Goal: Transaction & Acquisition: Obtain resource

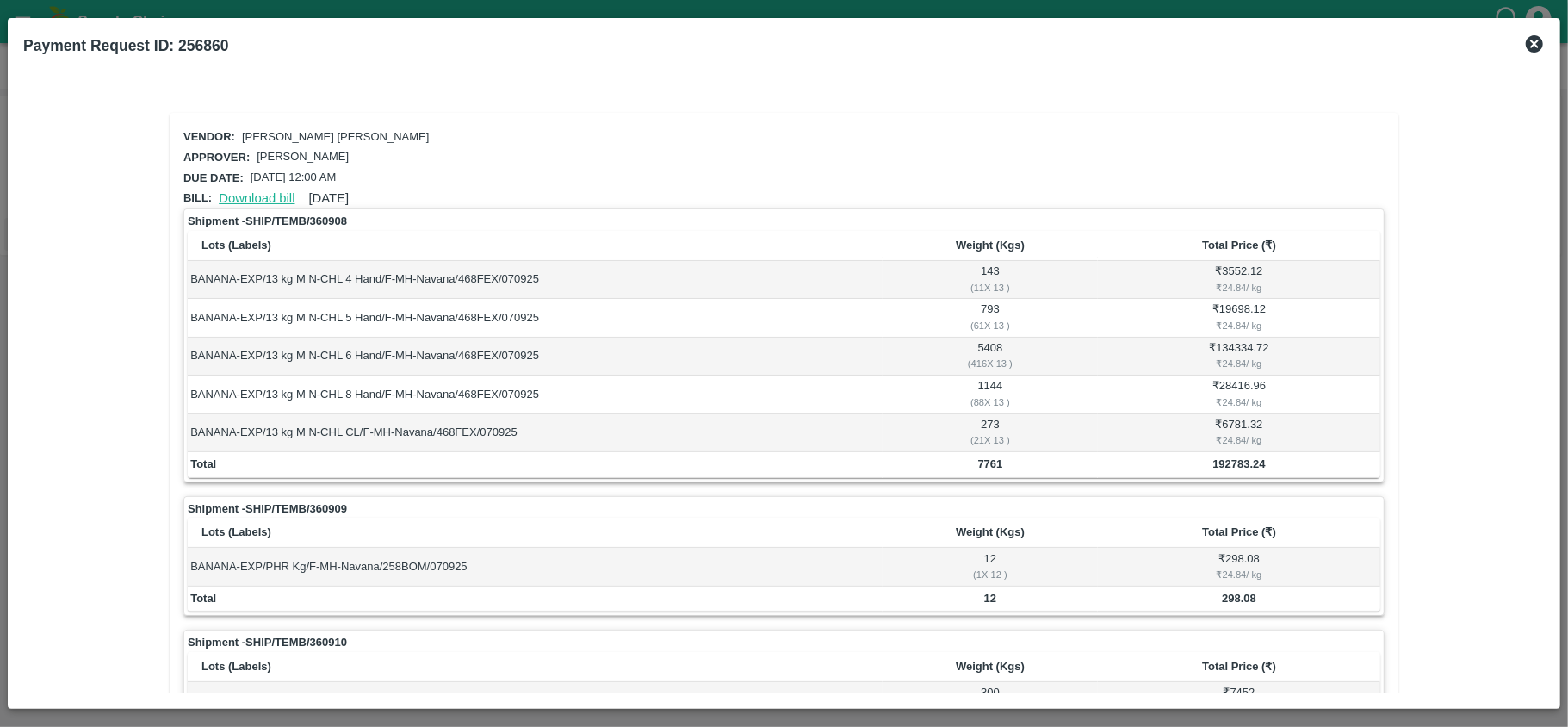
click at [249, 198] on link "Download bill" at bounding box center [256, 198] width 76 height 14
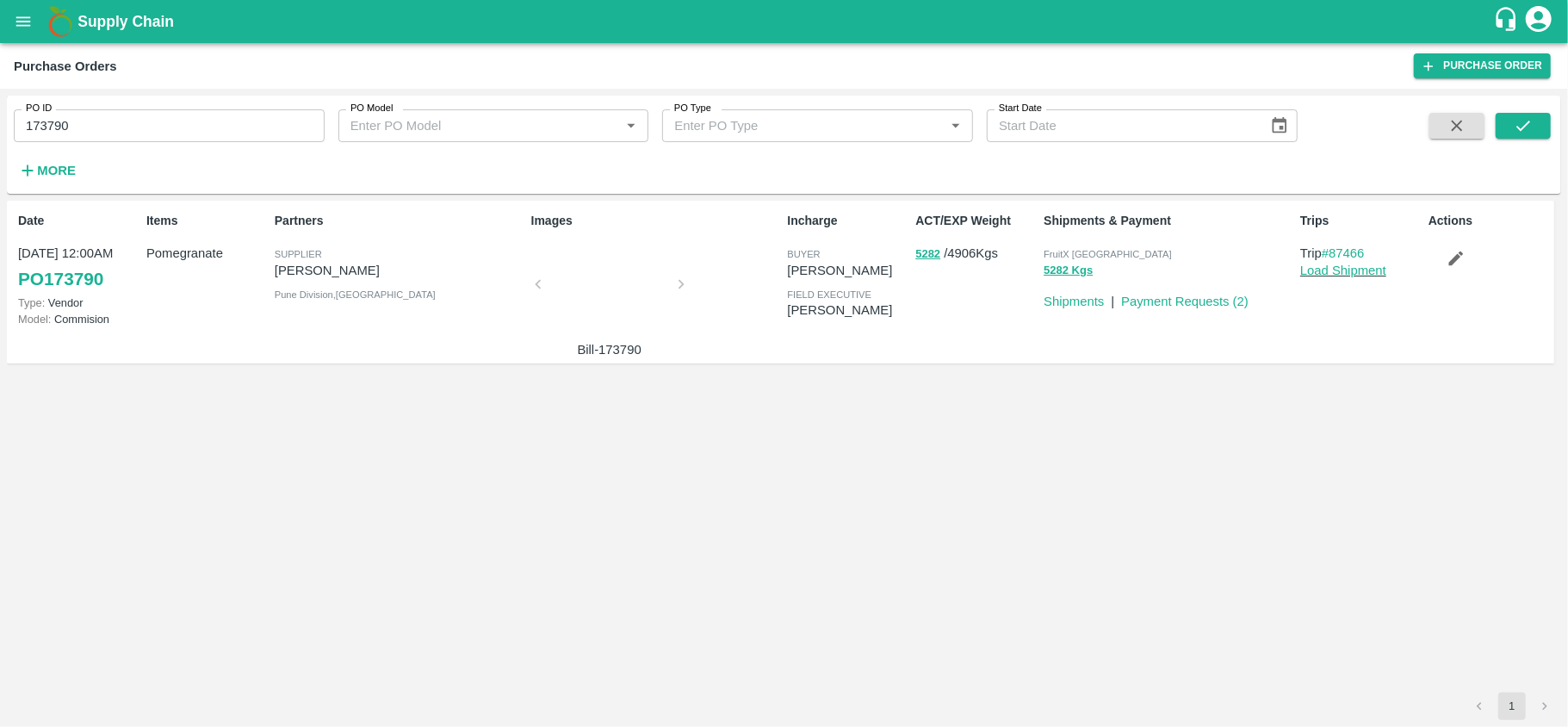
click at [135, 126] on input "173790" at bounding box center [168, 126] width 311 height 33
paste input "text"
type input "174469"
click at [1520, 120] on icon "submit" at bounding box center [1522, 126] width 19 height 19
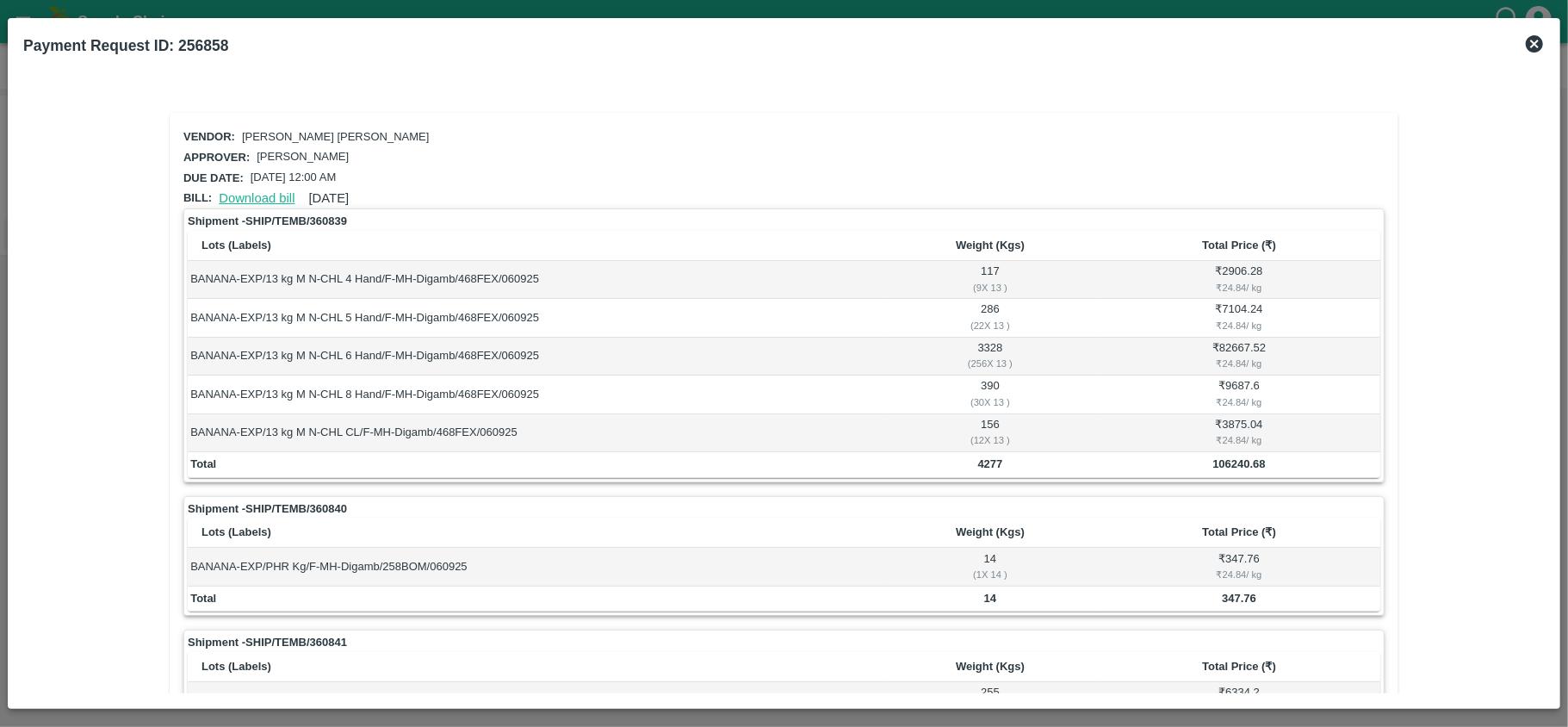
click at [260, 197] on link "Download bill" at bounding box center [256, 198] width 76 height 14
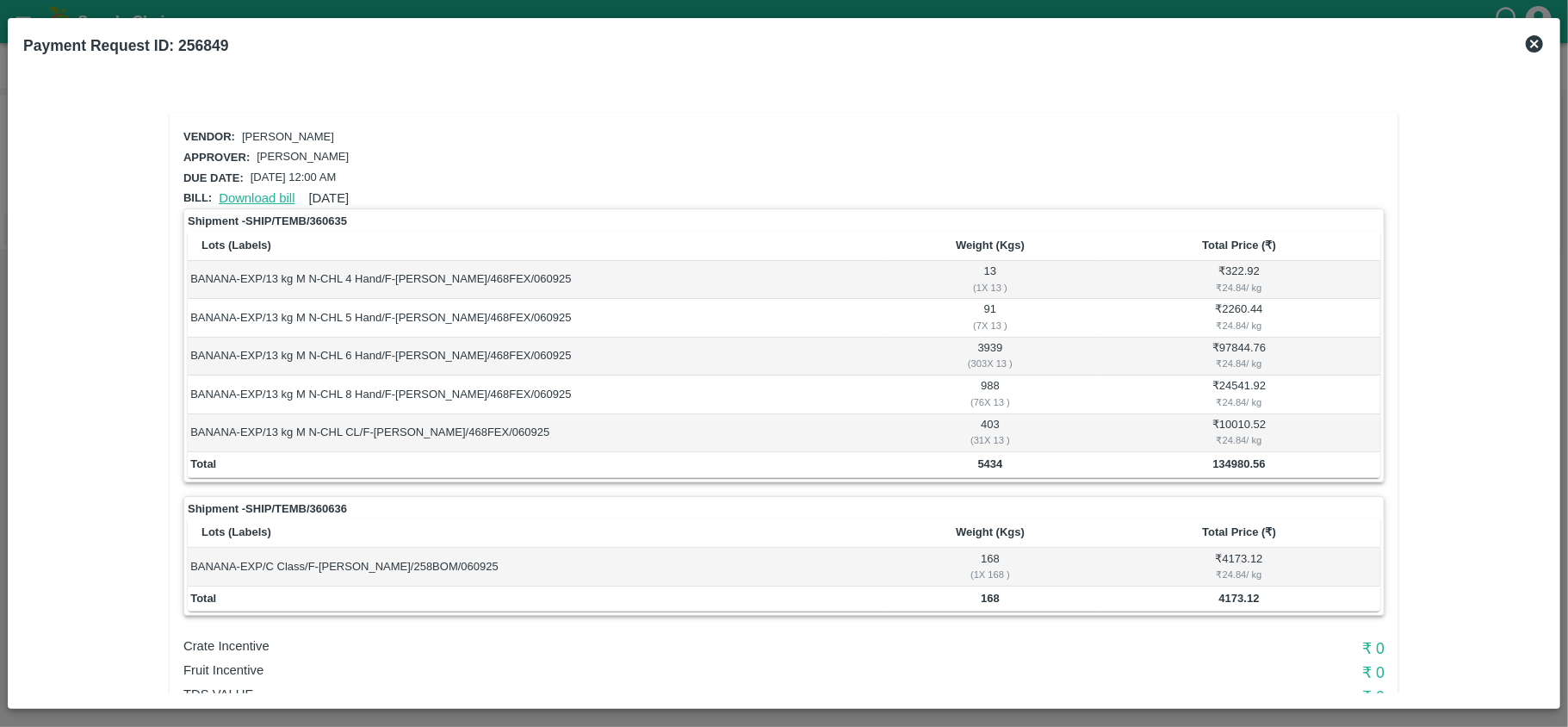
click at [260, 191] on link "Download bill" at bounding box center [256, 198] width 76 height 14
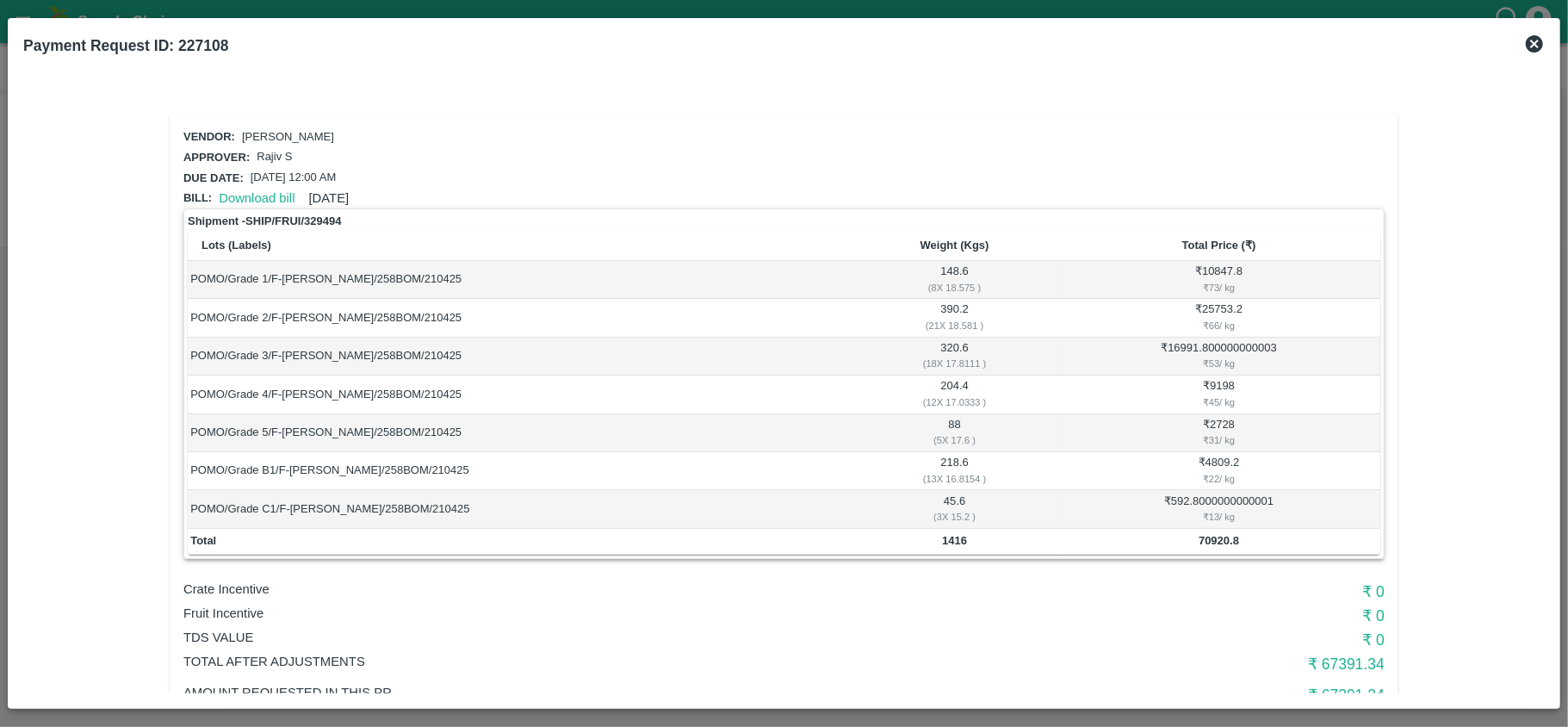
click at [1534, 39] on icon at bounding box center [1534, 44] width 17 height 17
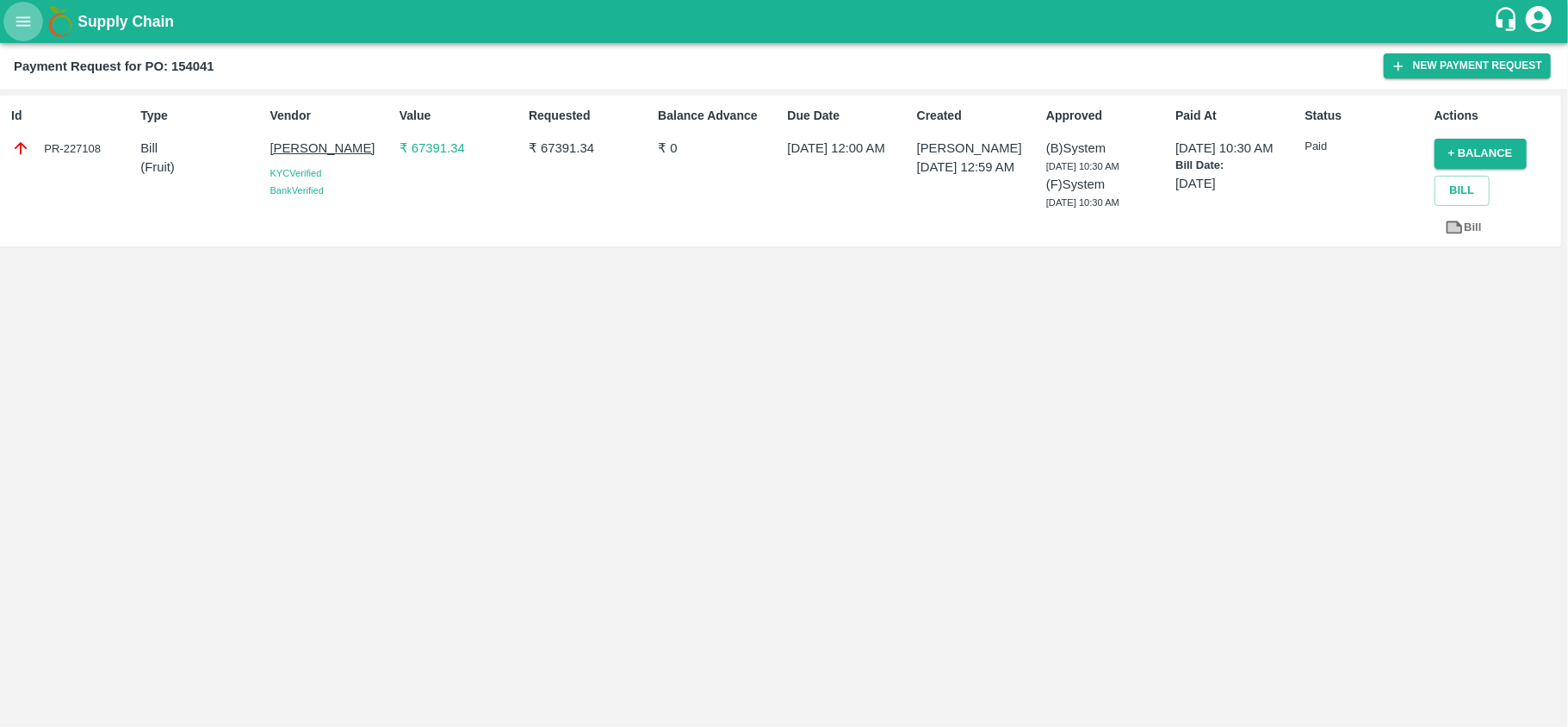
click at [18, 15] on icon "open drawer" at bounding box center [23, 21] width 19 height 19
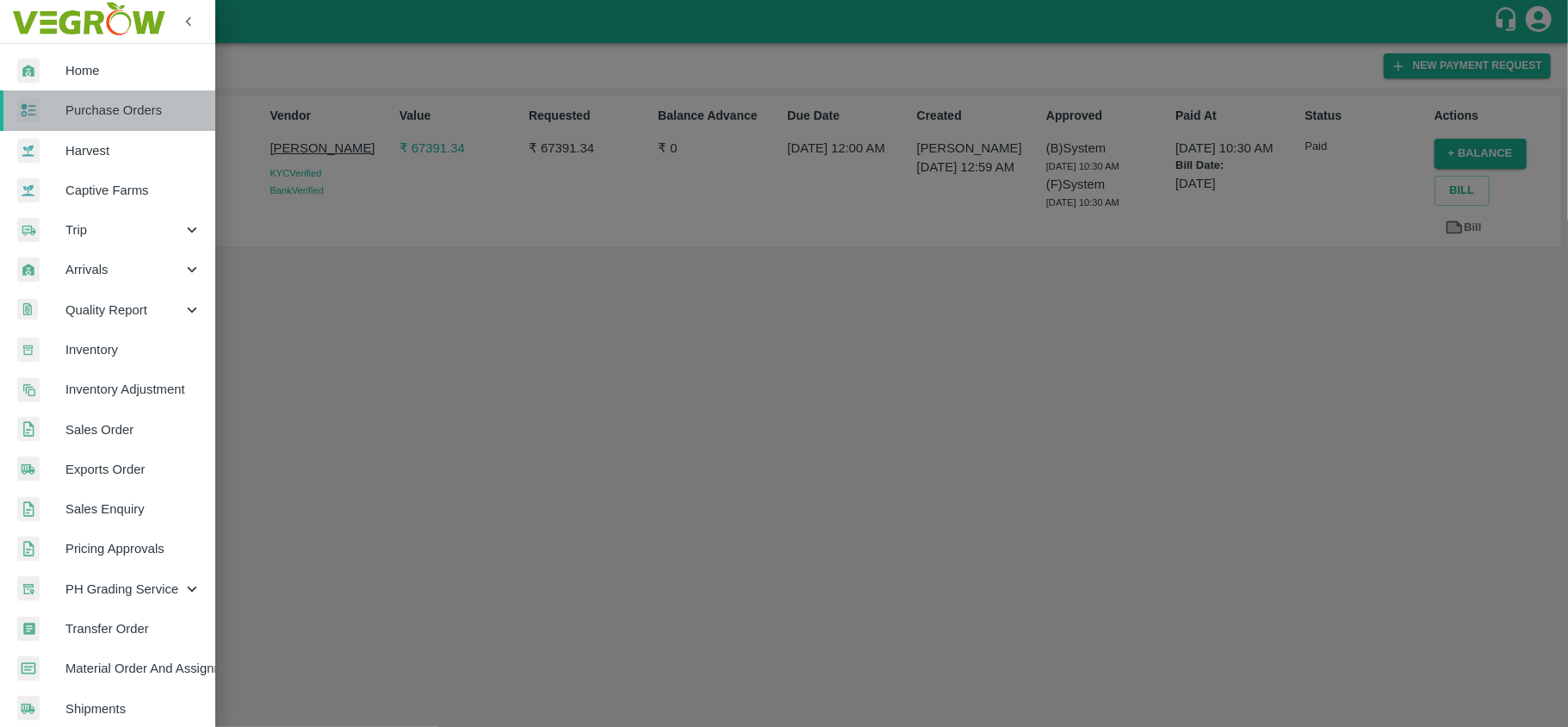
click at [124, 114] on span "Purchase Orders" at bounding box center [133, 110] width 136 height 19
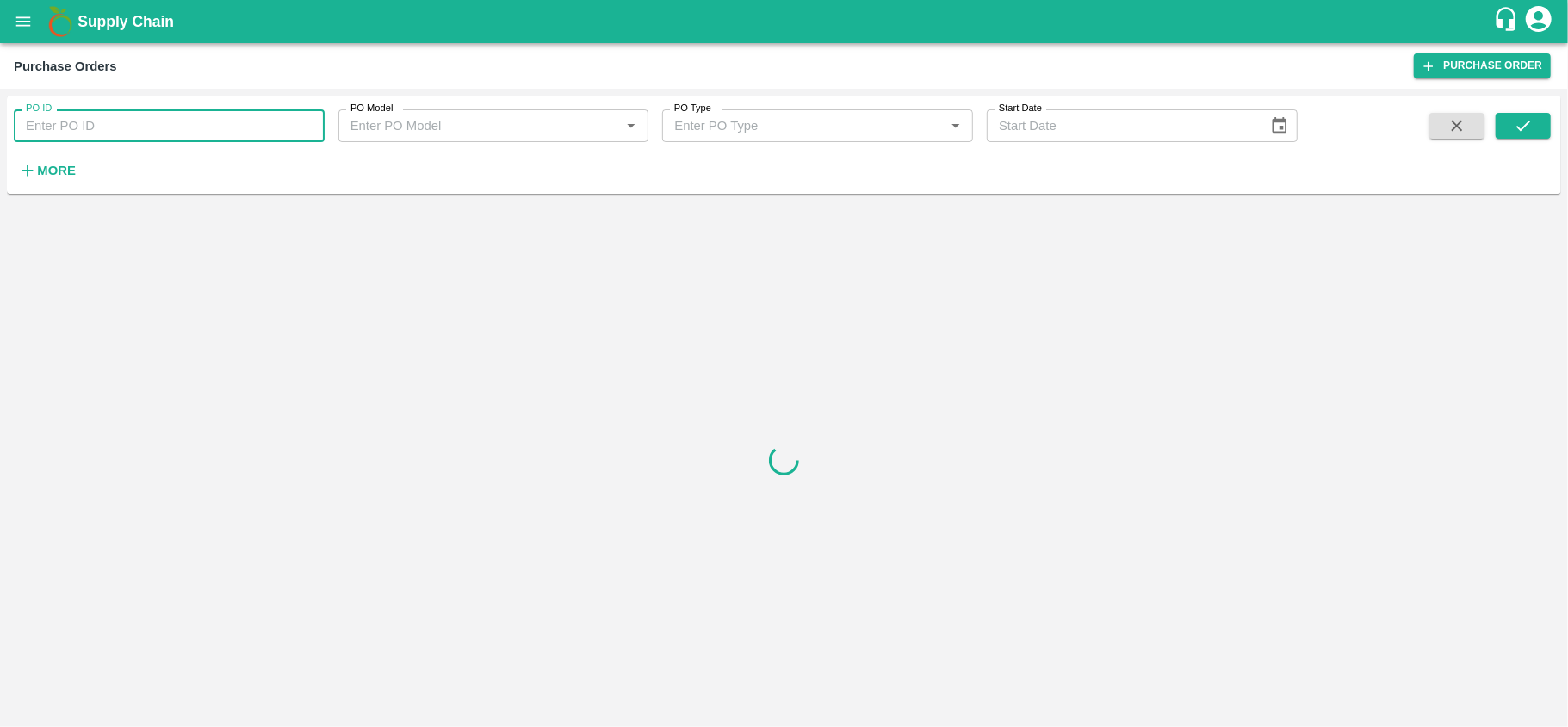
click at [169, 129] on input "PO ID" at bounding box center [168, 126] width 311 height 33
paste input "168950"
type input "168950"
click at [1526, 128] on icon "submit" at bounding box center [1522, 126] width 19 height 19
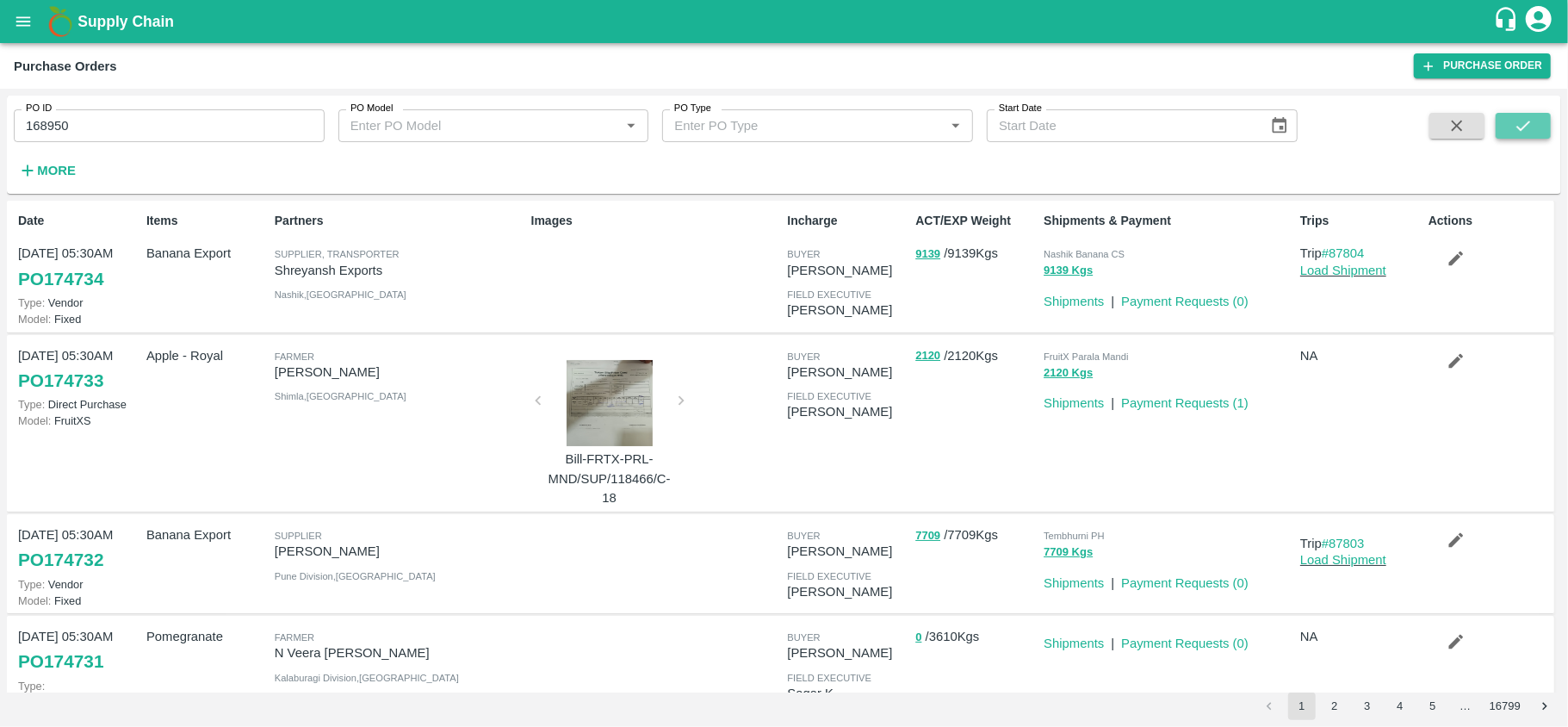
click at [1543, 118] on button "submit" at bounding box center [1523, 126] width 56 height 26
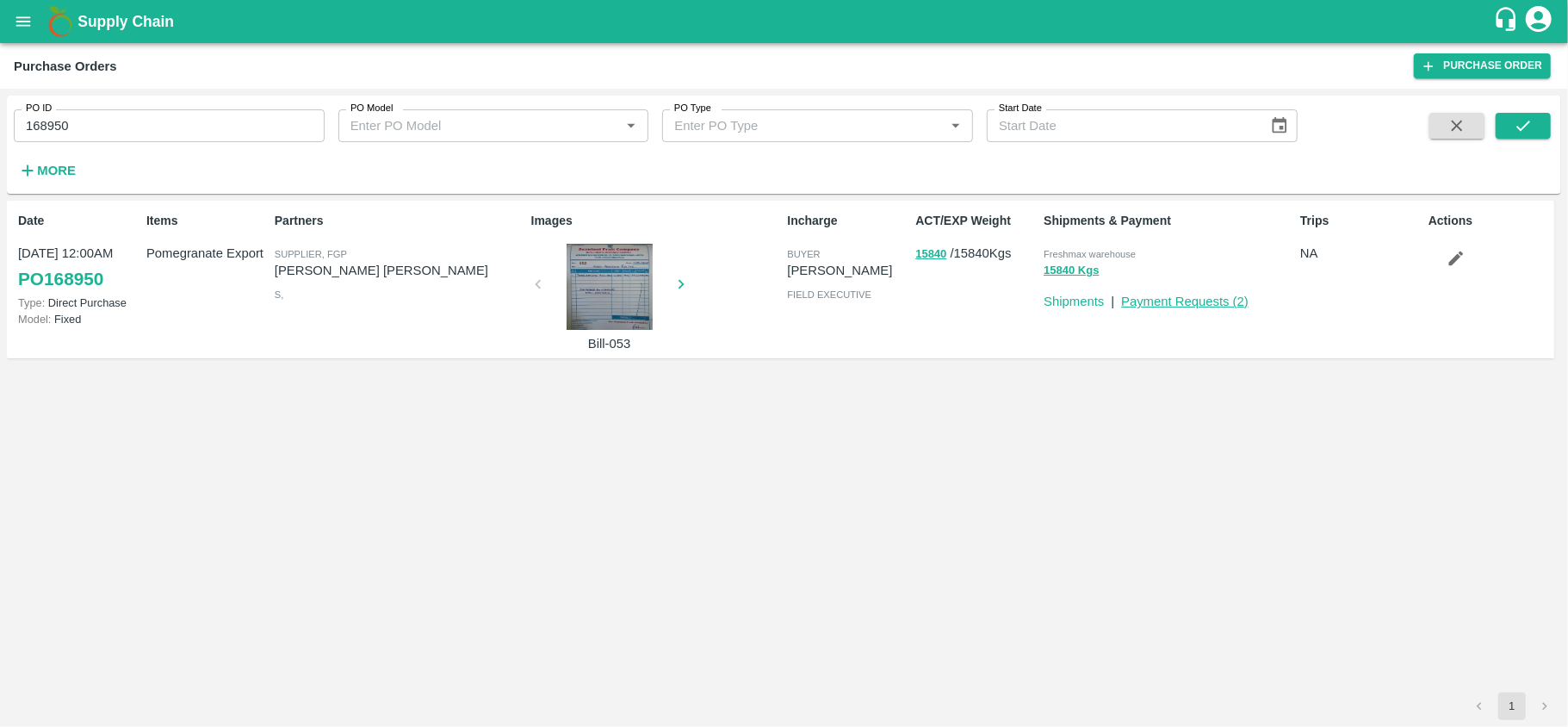
click at [1225, 297] on link "Payment Requests ( 2 )" at bounding box center [1185, 301] width 127 height 14
click at [142, 287] on div "Items Pomegranate Export" at bounding box center [203, 279] width 128 height 148
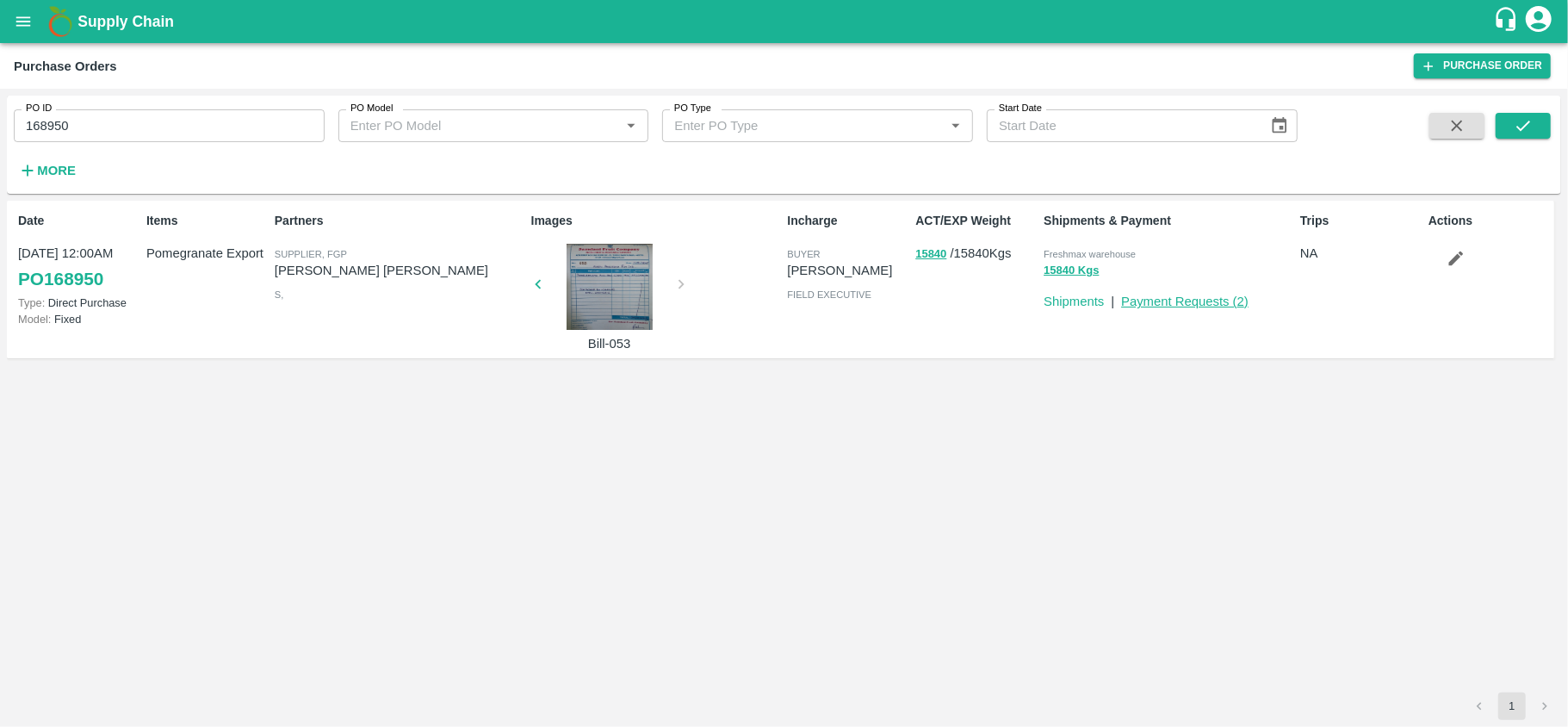
click at [1175, 301] on link "Payment Requests ( 2 )" at bounding box center [1185, 301] width 127 height 14
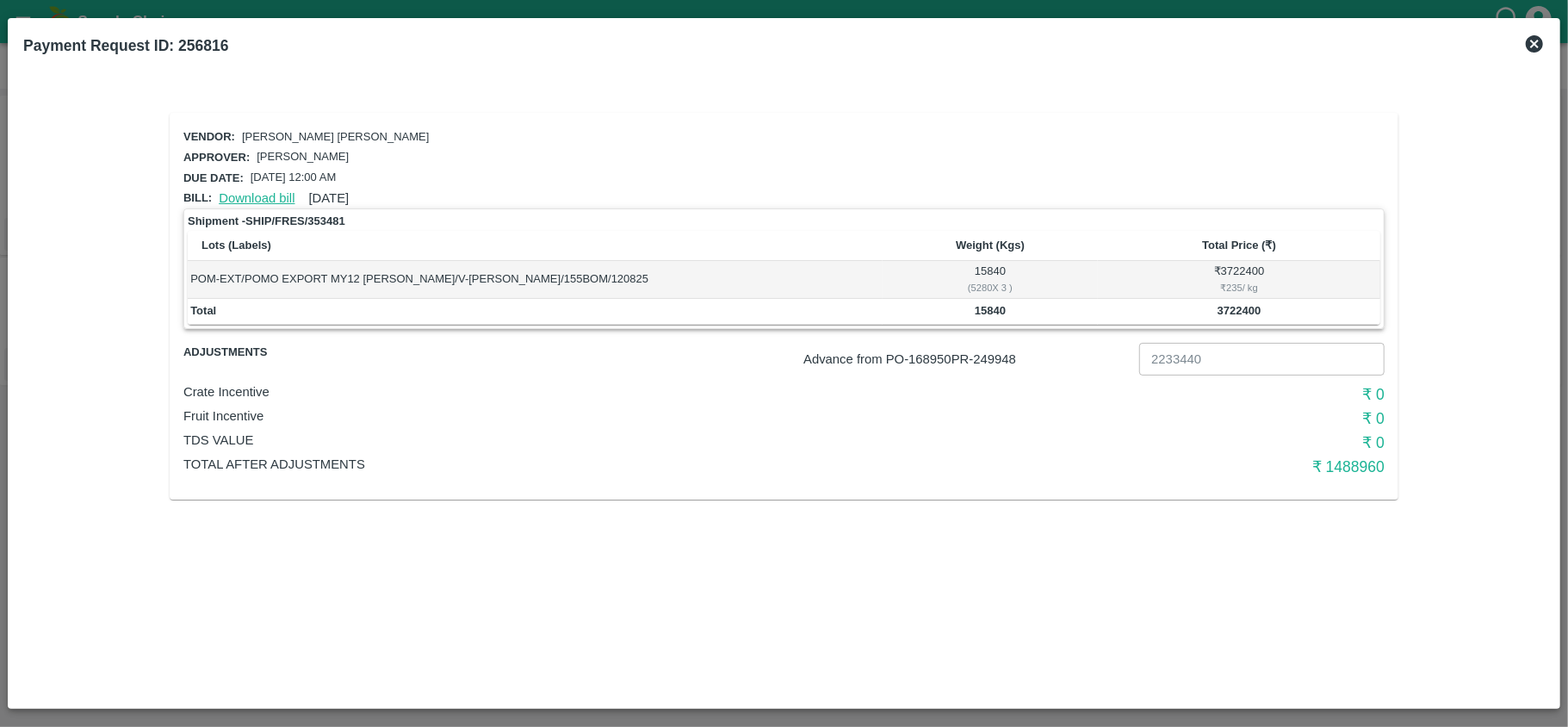
click at [283, 191] on link "Download bill" at bounding box center [256, 198] width 76 height 14
click at [1004, 362] on p "Advance from PO- 168950 PR- 249948" at bounding box center [967, 359] width 329 height 19
copy p "249948"
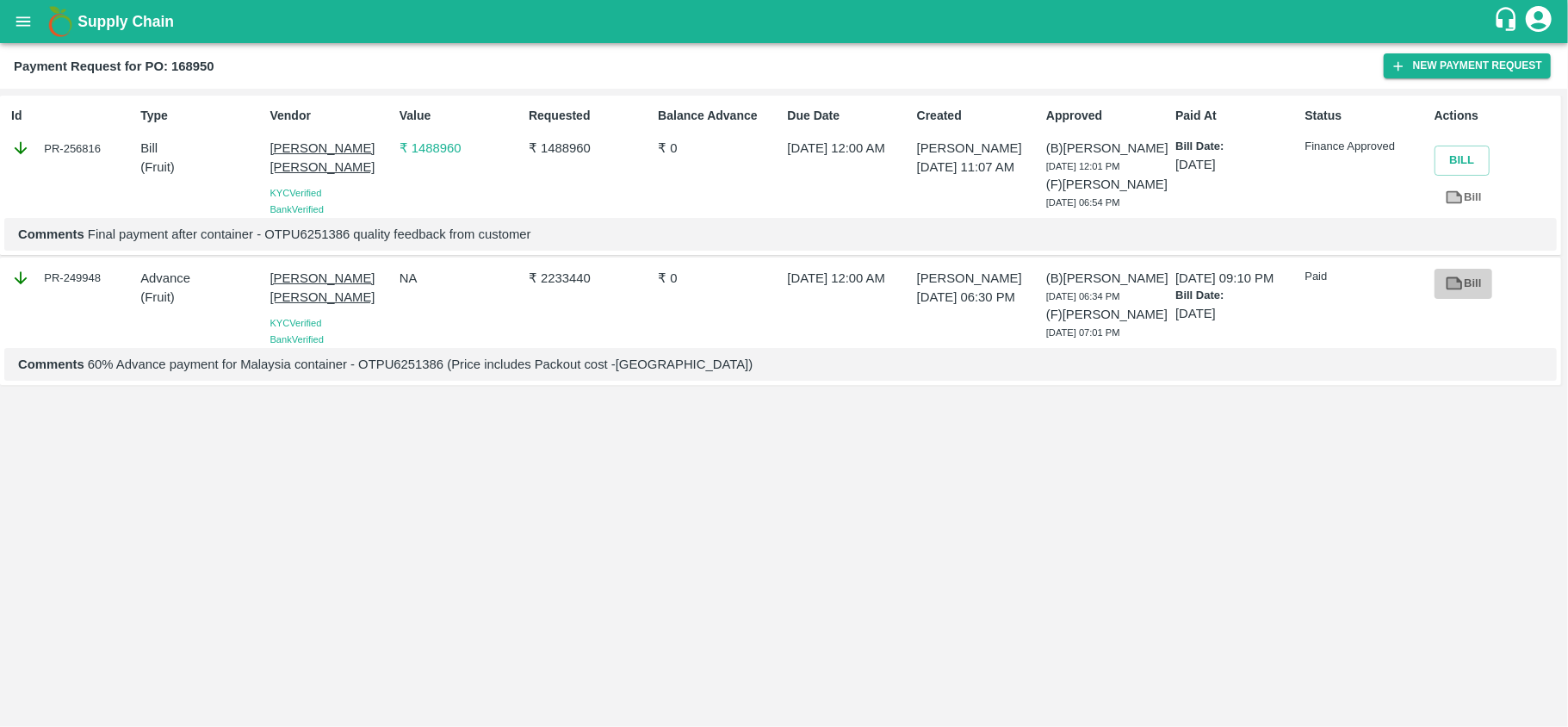
click at [1451, 289] on icon at bounding box center [1455, 283] width 13 height 9
click at [83, 288] on div "PR-249948" at bounding box center [72, 278] width 122 height 19
copy div "249948"
click at [1185, 323] on p "[DATE]" at bounding box center [1237, 313] width 122 height 19
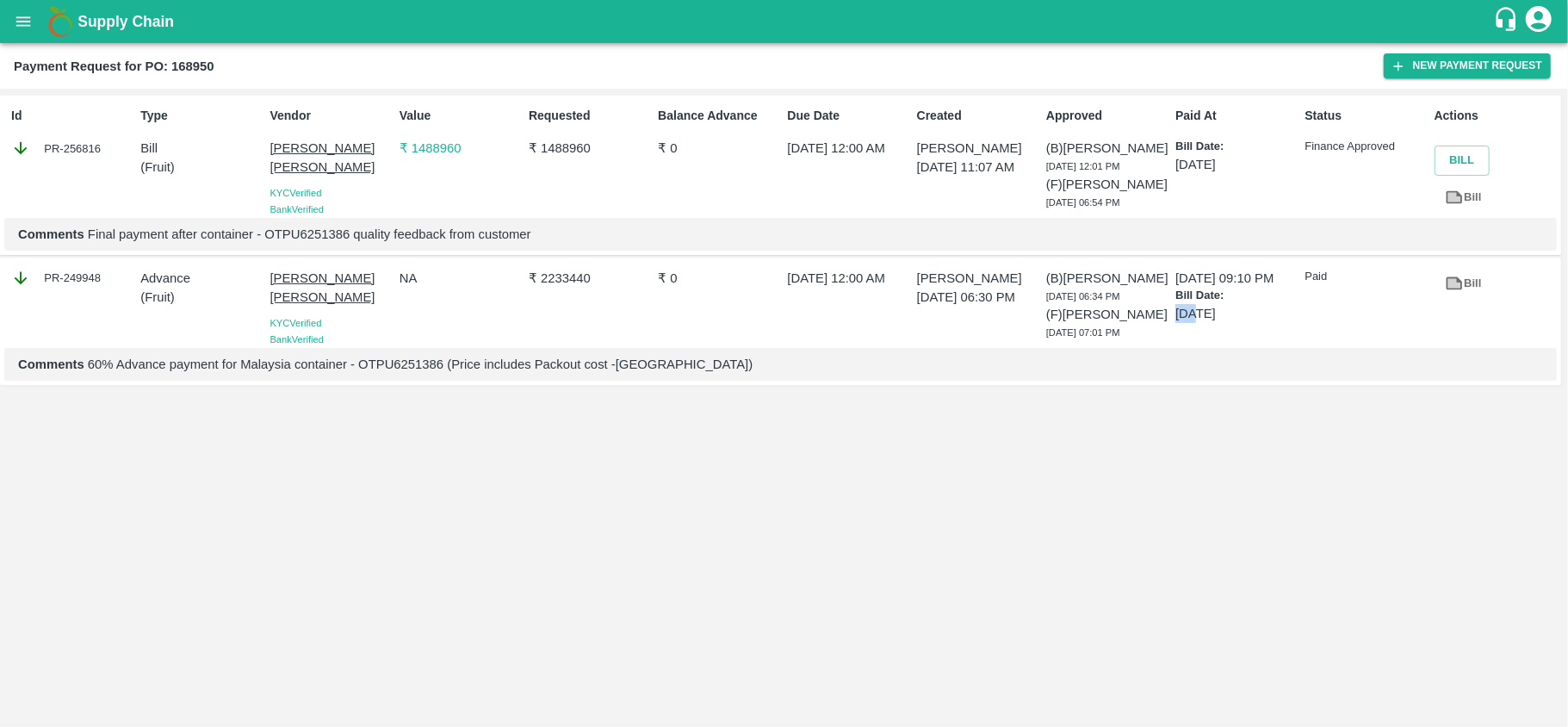
click at [1185, 323] on p "[DATE]" at bounding box center [1237, 313] width 122 height 19
